Goal: Transaction & Acquisition: Download file/media

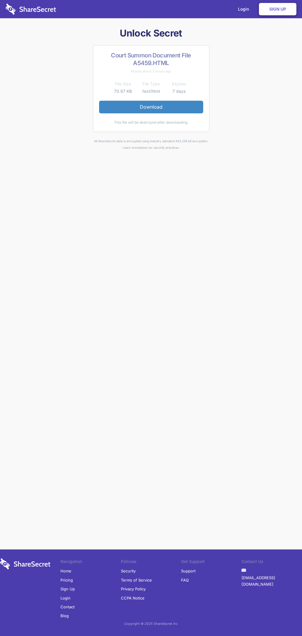
click at [151, 107] on link "Download" at bounding box center [151, 107] width 104 height 12
